Goal: Task Accomplishment & Management: Manage account settings

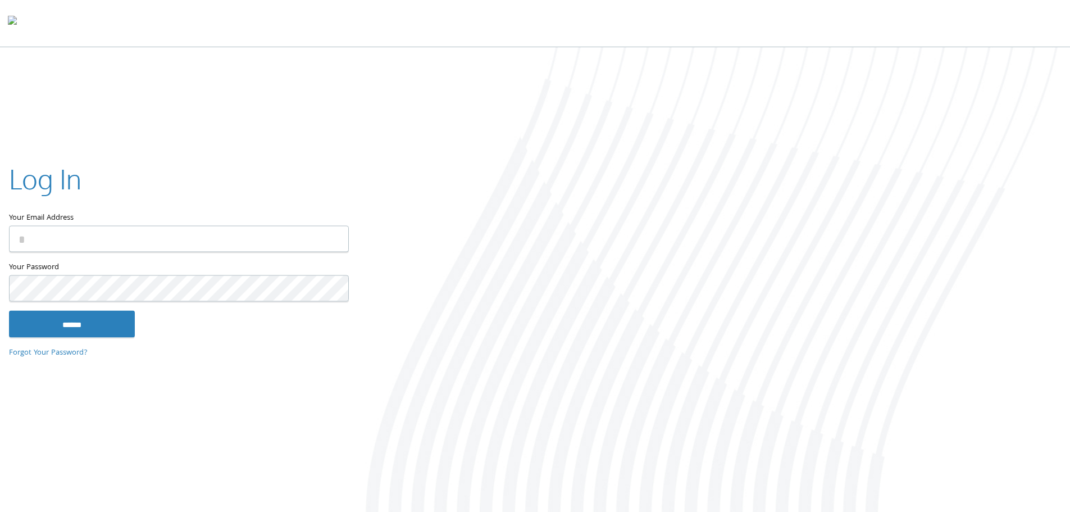
click at [229, 244] on input "Your Email Address" at bounding box center [179, 238] width 340 height 26
type input "**********"
click at [87, 321] on input "******" at bounding box center [72, 323] width 126 height 27
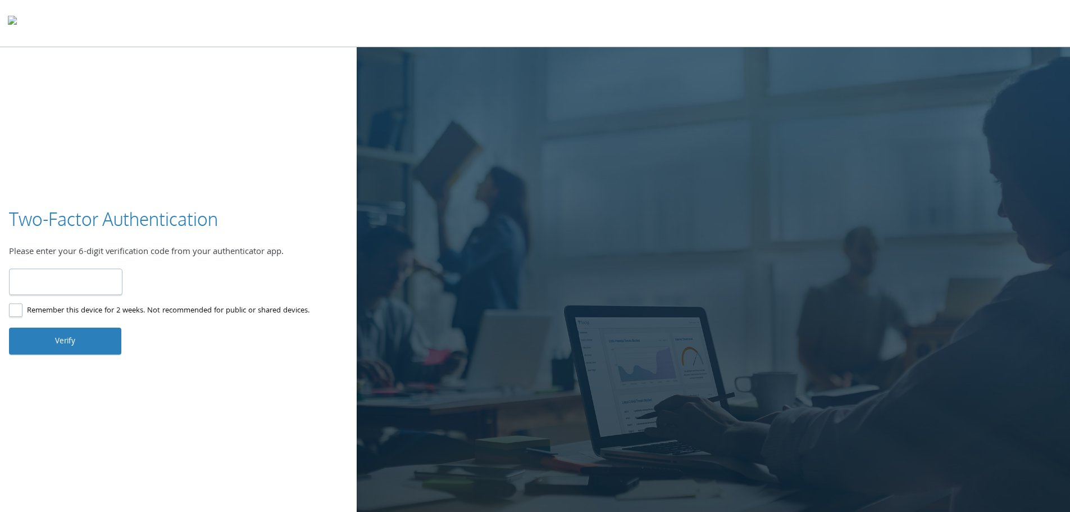
type input "******"
